Goal: Complete application form

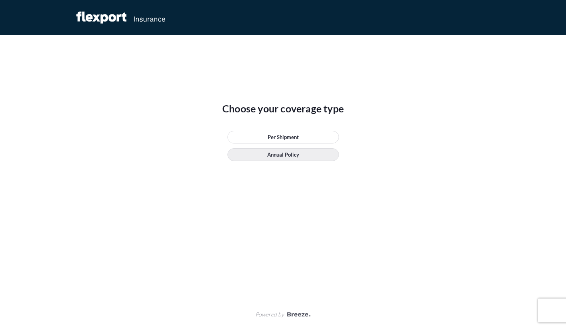
click at [256, 148] on link "Annual Policy" at bounding box center [282, 154] width 111 height 13
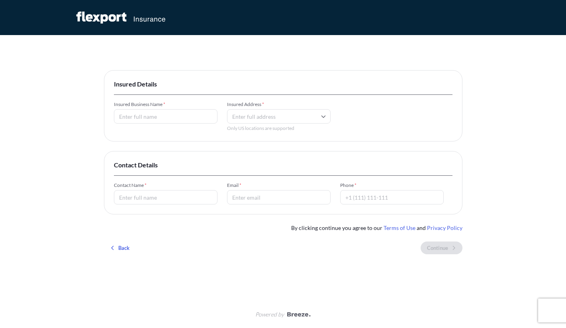
click at [173, 111] on input "Insured Business Name *" at bounding box center [165, 116] width 103 height 14
type input "Superhumn Inc"
type input "8"
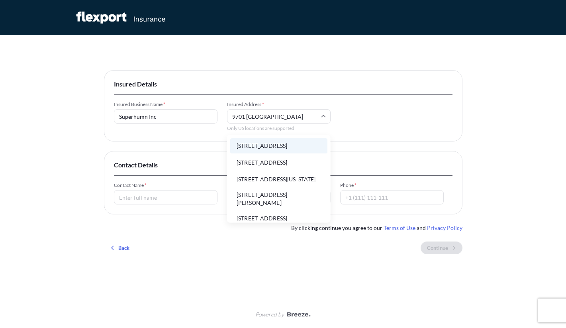
click at [273, 144] on li "[STREET_ADDRESS]" at bounding box center [278, 145] width 97 height 15
type input "[STREET_ADDRESS]"
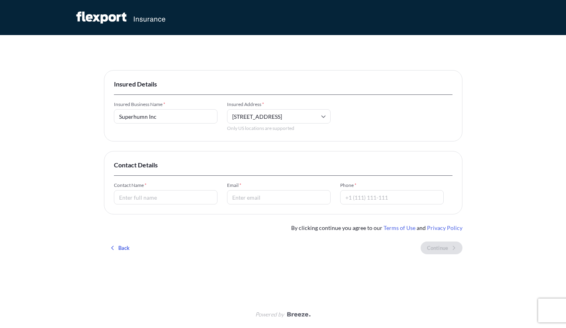
click at [173, 198] on input "Contact Name *" at bounding box center [165, 197] width 103 height 14
type input "[PERSON_NAME]"
type input "[EMAIL_ADDRESS][DOMAIN_NAME]"
type input "13106928880"
